Goal: Information Seeking & Learning: Learn about a topic

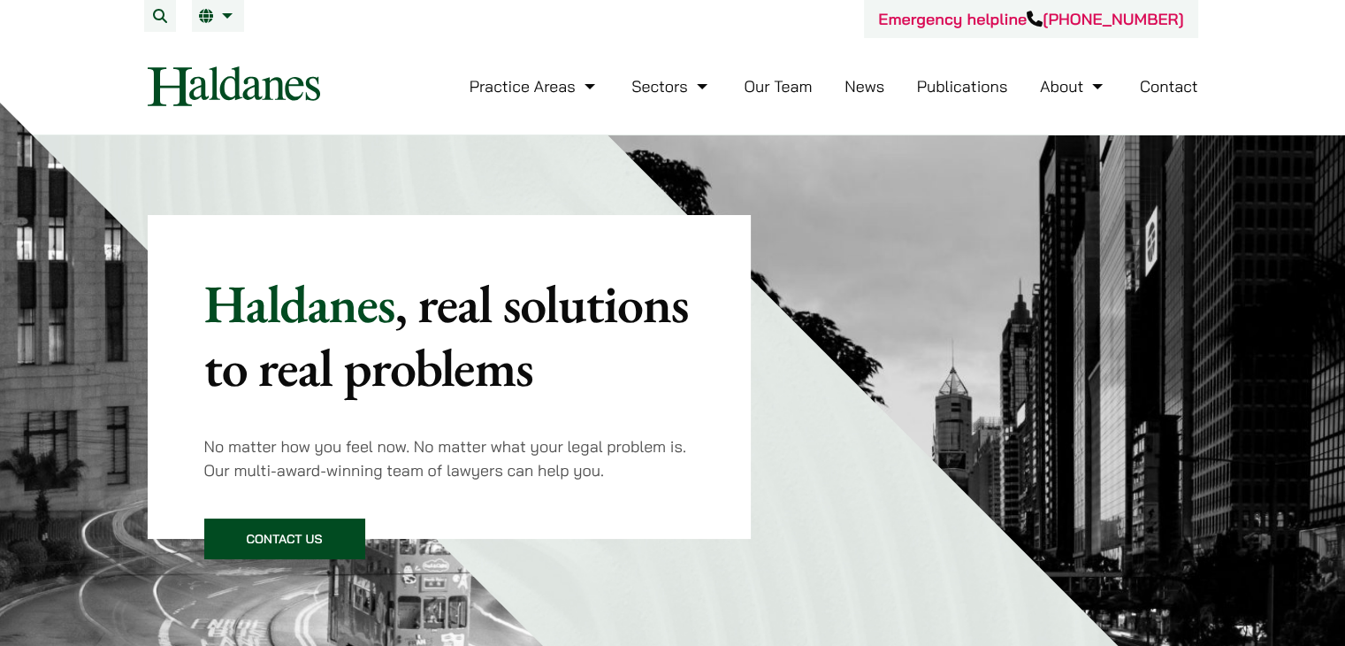
click at [853, 88] on link "News" at bounding box center [865, 86] width 40 height 20
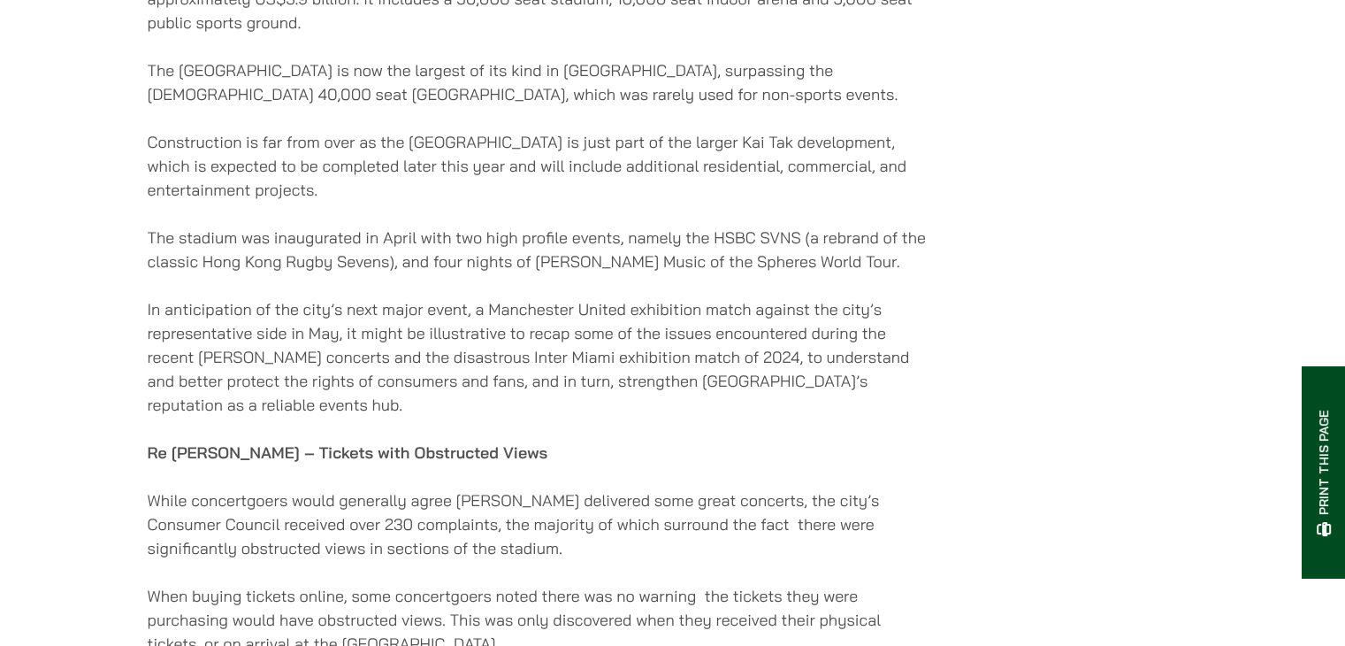
scroll to position [1150, 0]
